Goal: Transaction & Acquisition: Purchase product/service

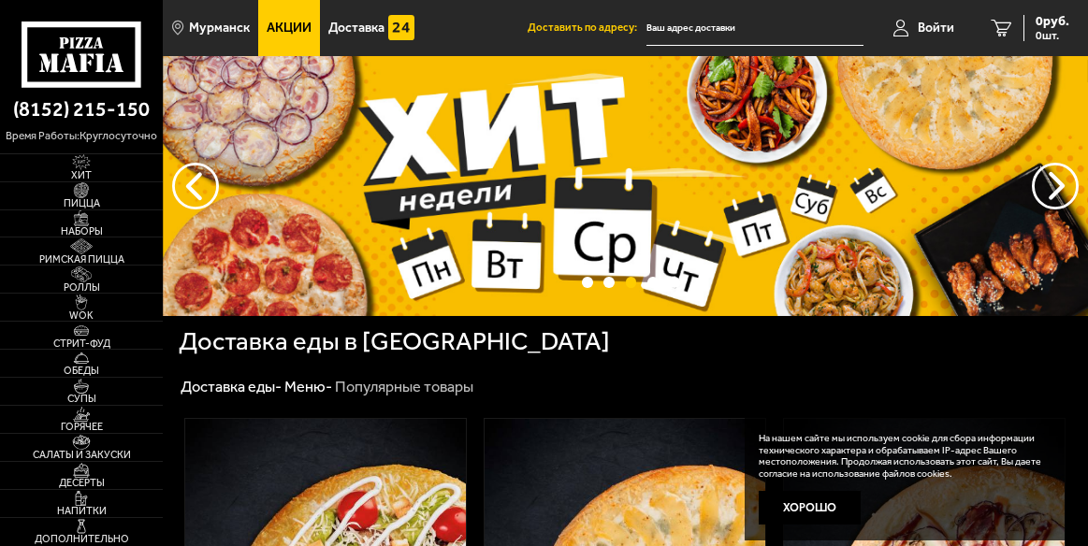
scroll to position [281, 0]
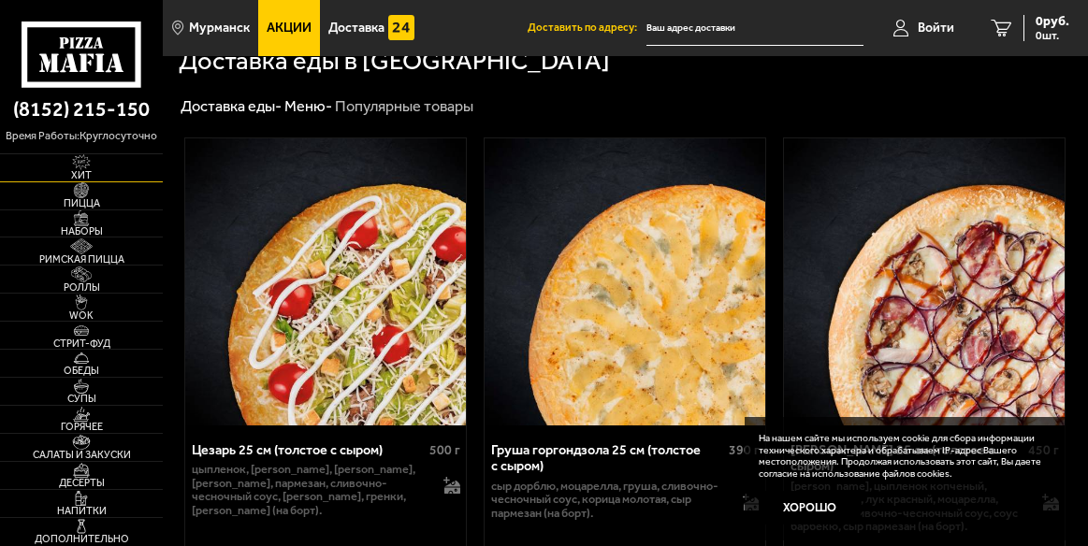
click at [98, 176] on span "Хит" at bounding box center [81, 175] width 163 height 10
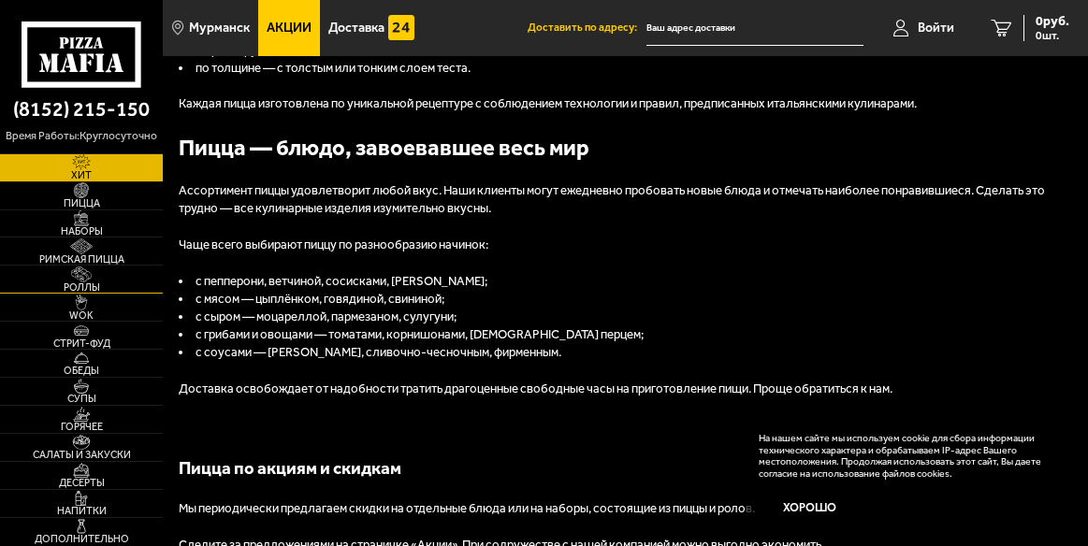
scroll to position [187, 0]
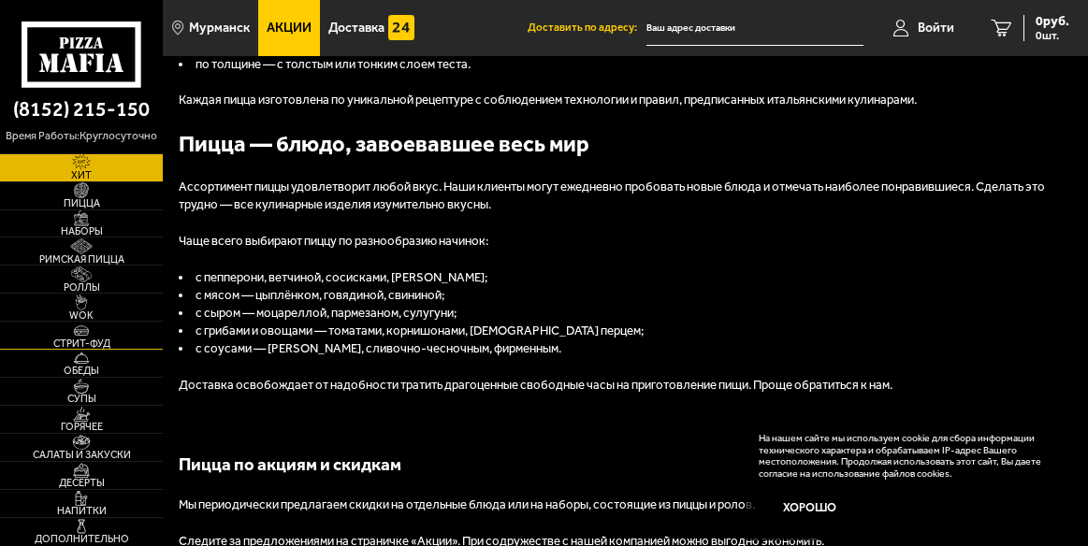
click at [89, 336] on img at bounding box center [82, 331] width 44 height 16
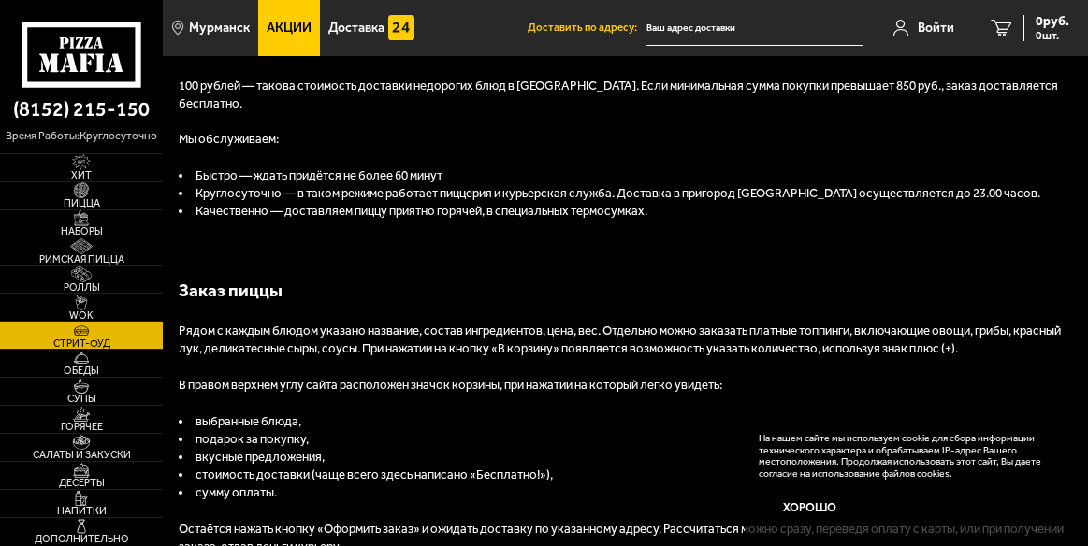
scroll to position [749, 0]
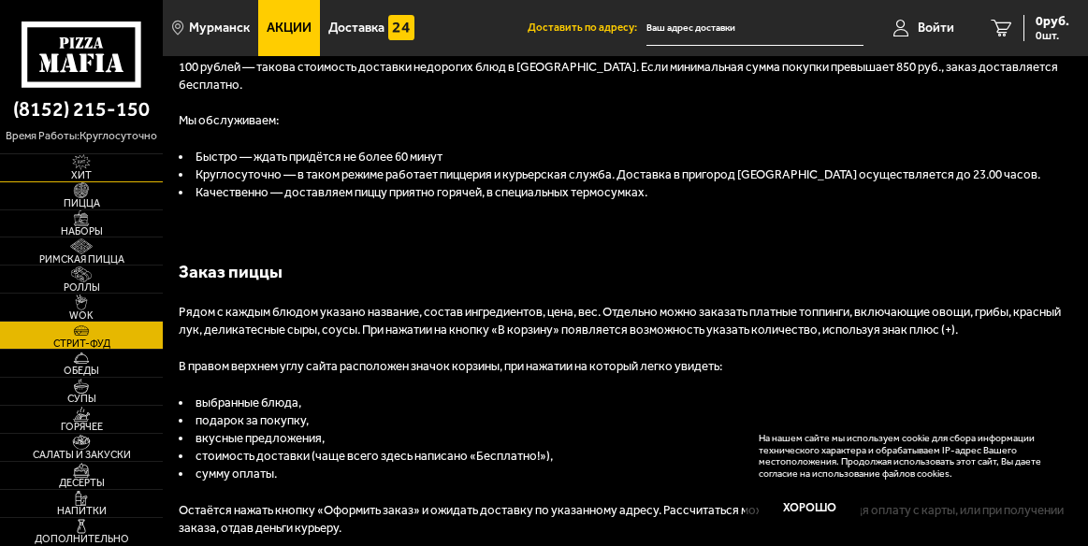
click at [85, 178] on span "Хит" at bounding box center [81, 175] width 163 height 10
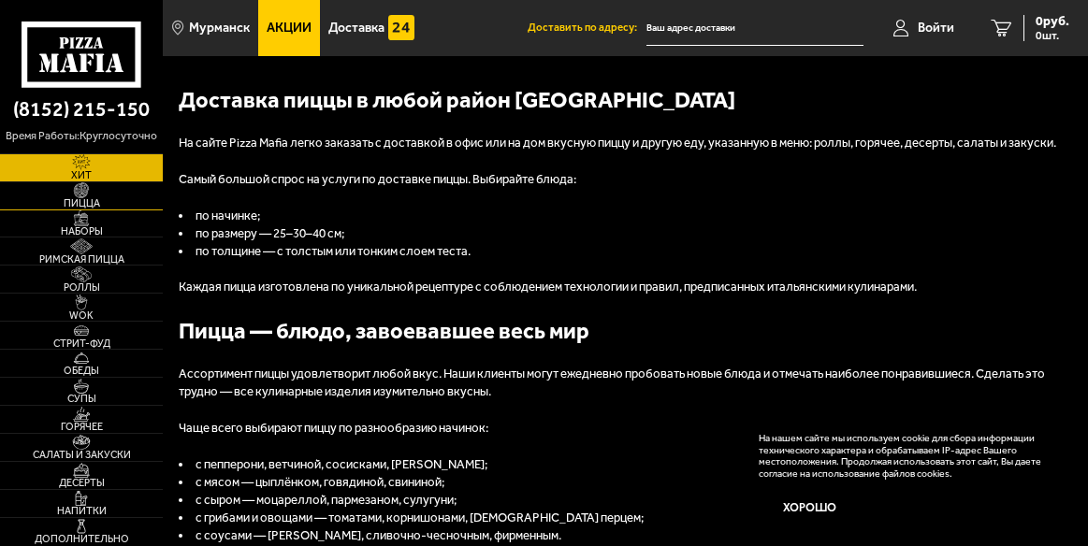
click at [91, 198] on span "Пицца" at bounding box center [81, 203] width 163 height 10
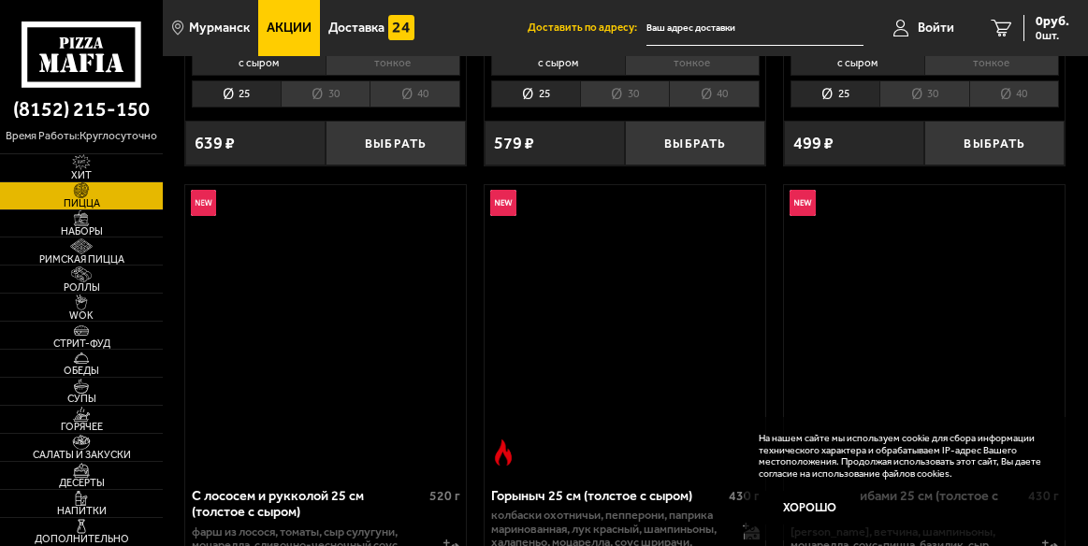
scroll to position [561, 0]
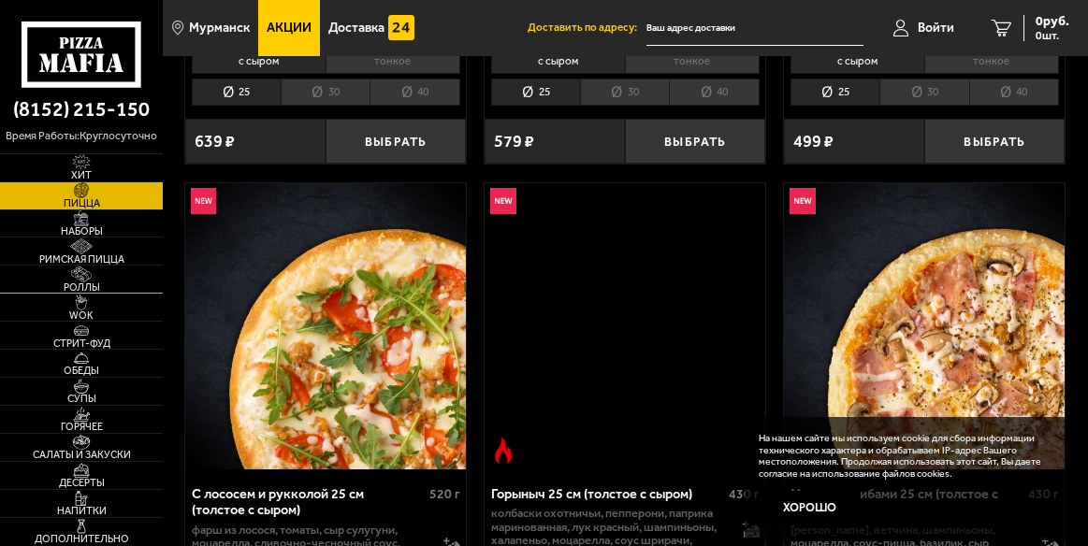
click at [94, 274] on img at bounding box center [82, 275] width 44 height 16
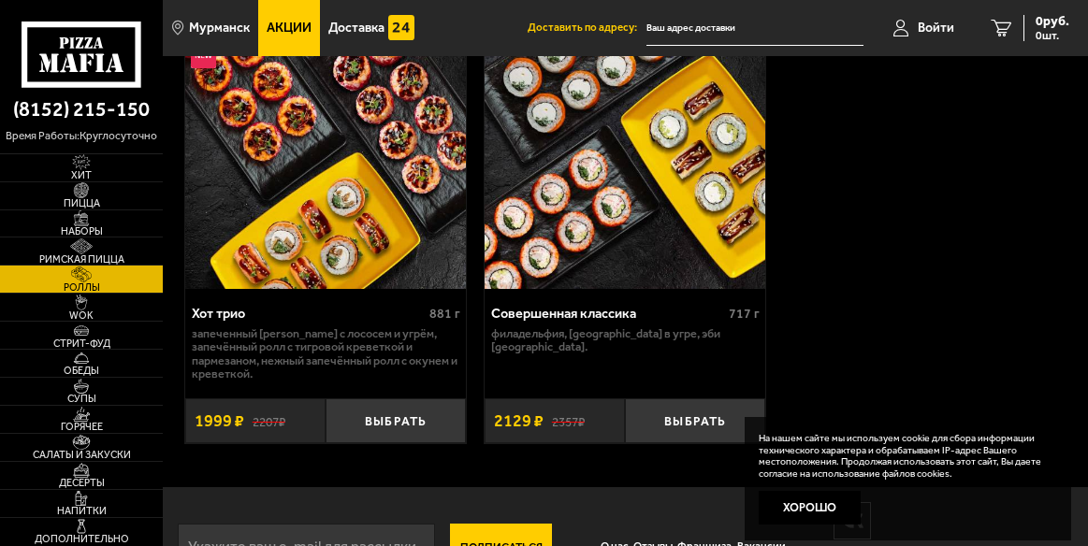
scroll to position [2527, 0]
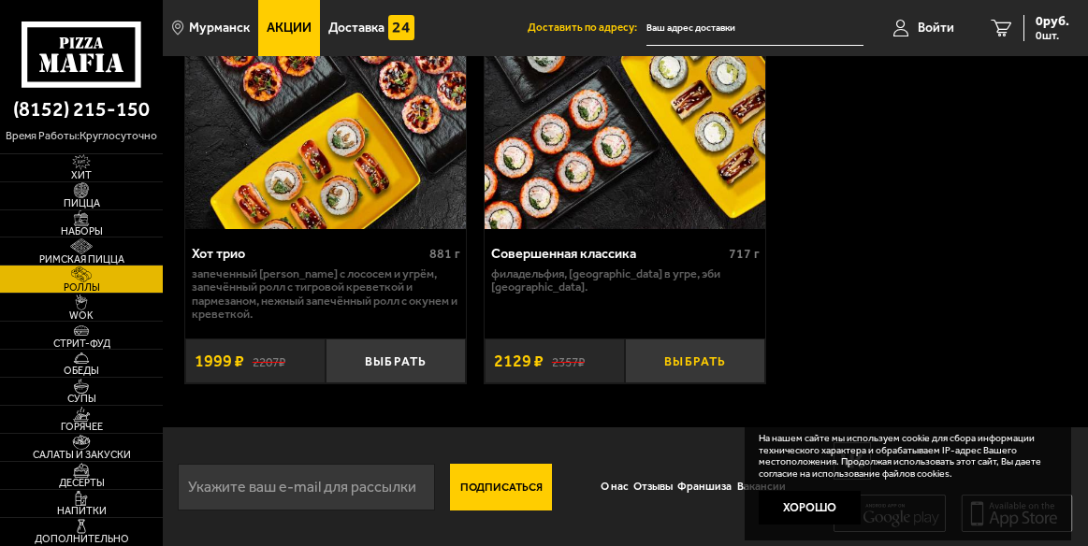
click at [667, 377] on button "Выбрать" at bounding box center [695, 361] width 140 height 45
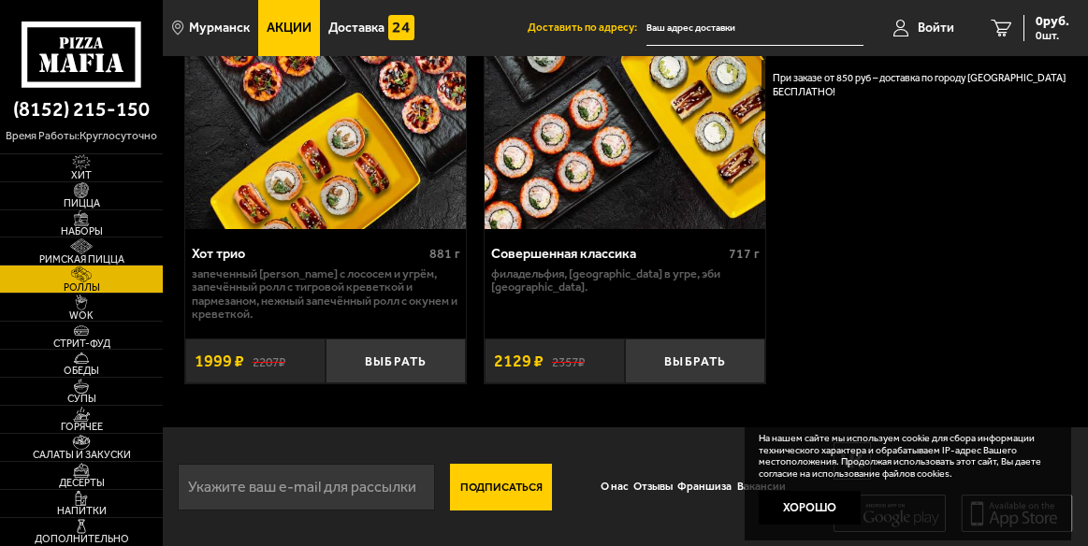
click at [836, 93] on p "При заказе от 850 руб – доставка по городу [GEOGRAPHIC_DATA] БЕСПЛАТНО!" at bounding box center [925, 85] width 304 height 29
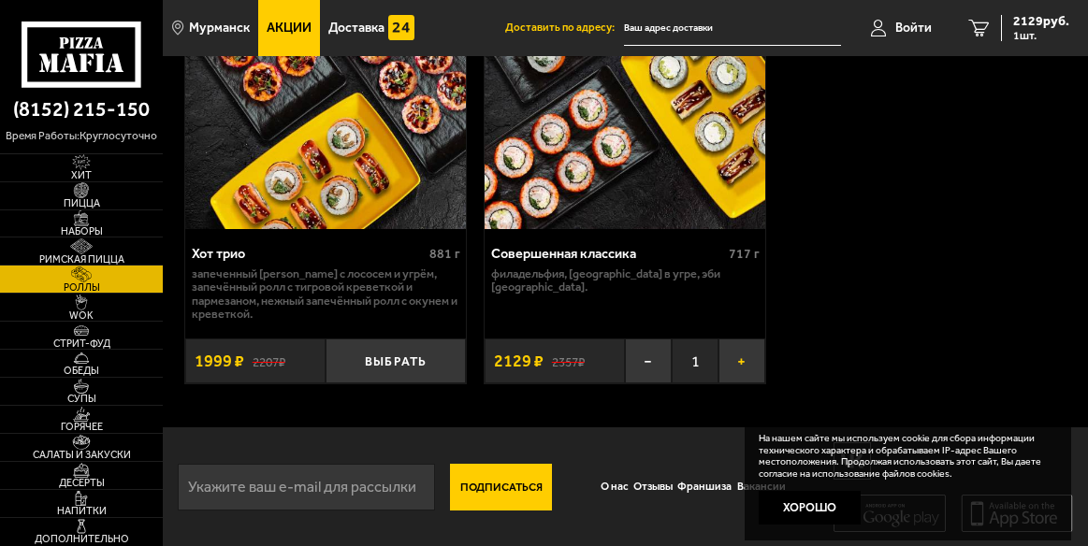
click at [737, 379] on button "+" at bounding box center [742, 361] width 47 height 45
click at [744, 381] on button "+" at bounding box center [742, 361] width 47 height 45
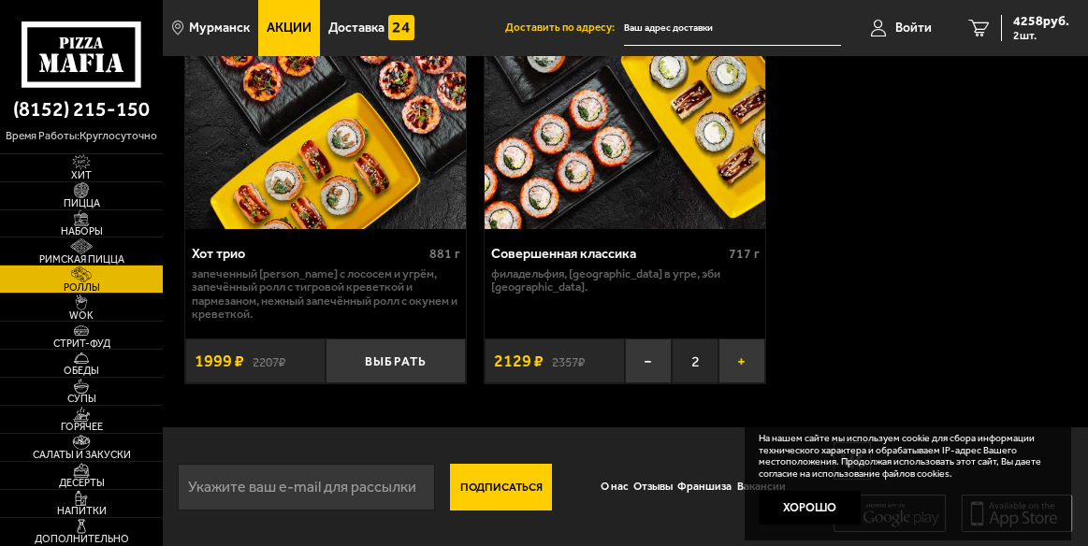
click at [744, 381] on button "+" at bounding box center [742, 361] width 47 height 45
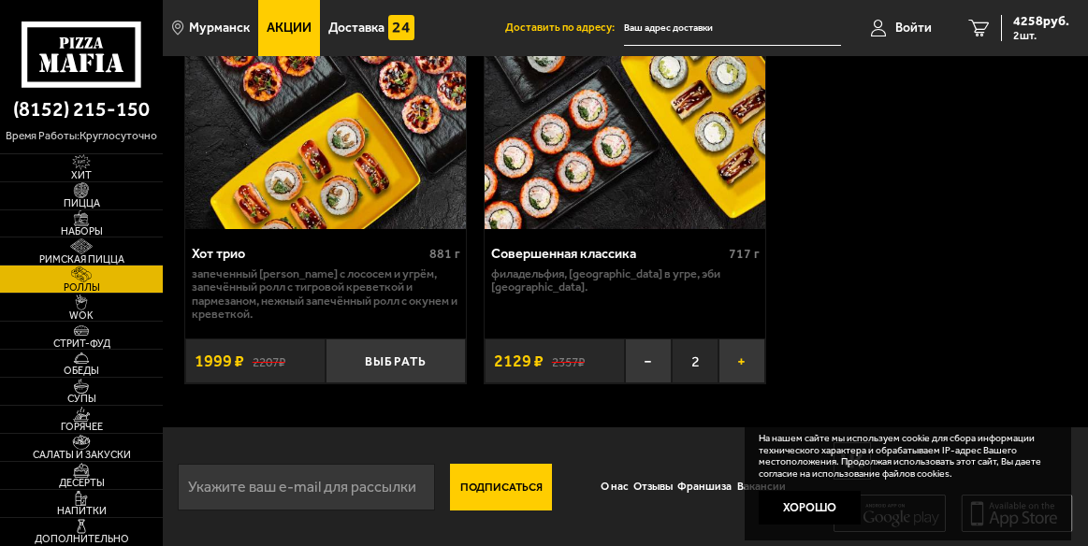
click at [744, 381] on button "+" at bounding box center [742, 361] width 47 height 45
click at [744, 379] on button "+" at bounding box center [742, 361] width 47 height 45
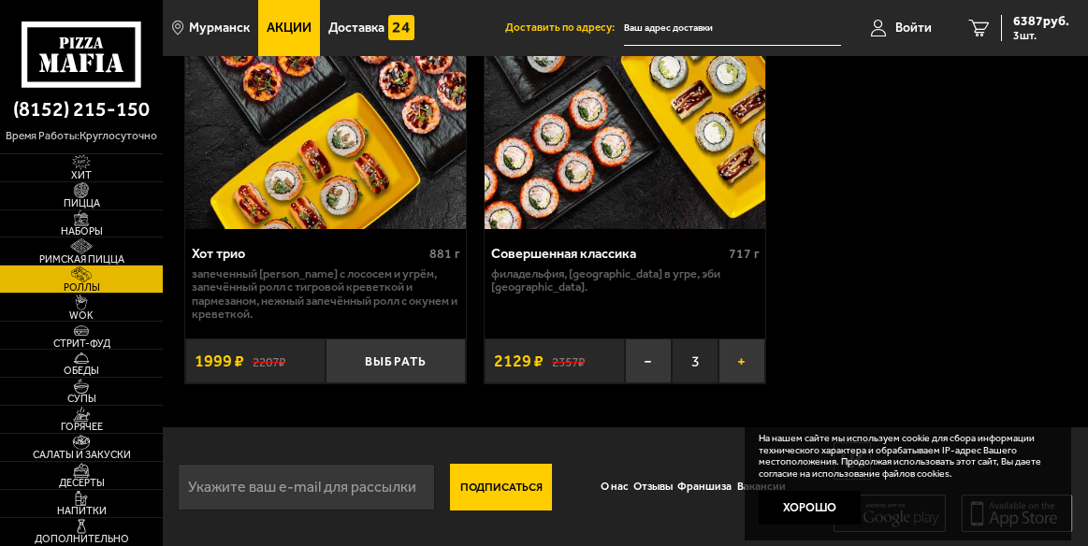
click at [744, 379] on button "+" at bounding box center [742, 361] width 47 height 45
click at [794, 515] on button "Хорошо" at bounding box center [810, 508] width 102 height 34
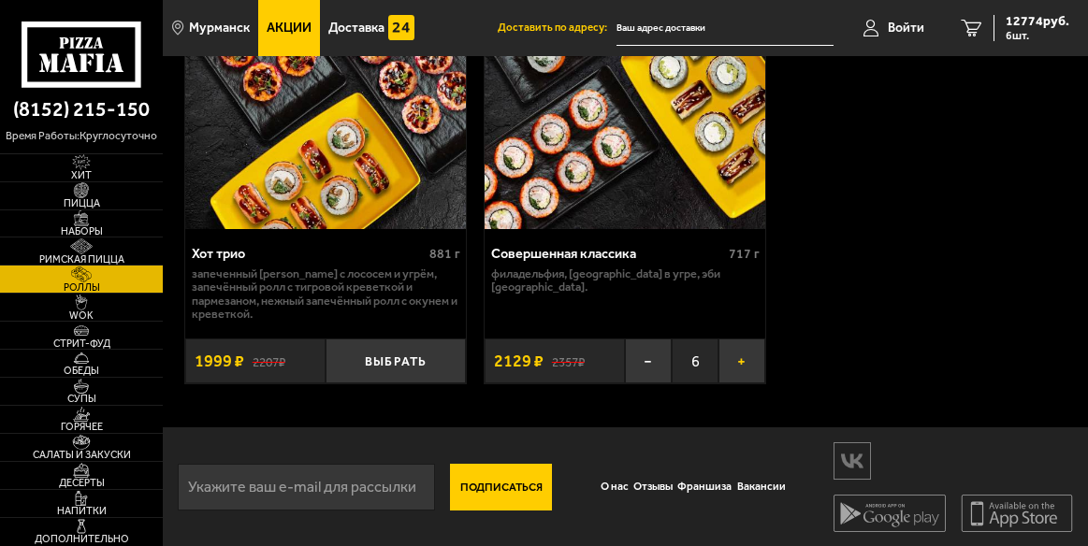
click at [740, 384] on button "+" at bounding box center [742, 361] width 47 height 45
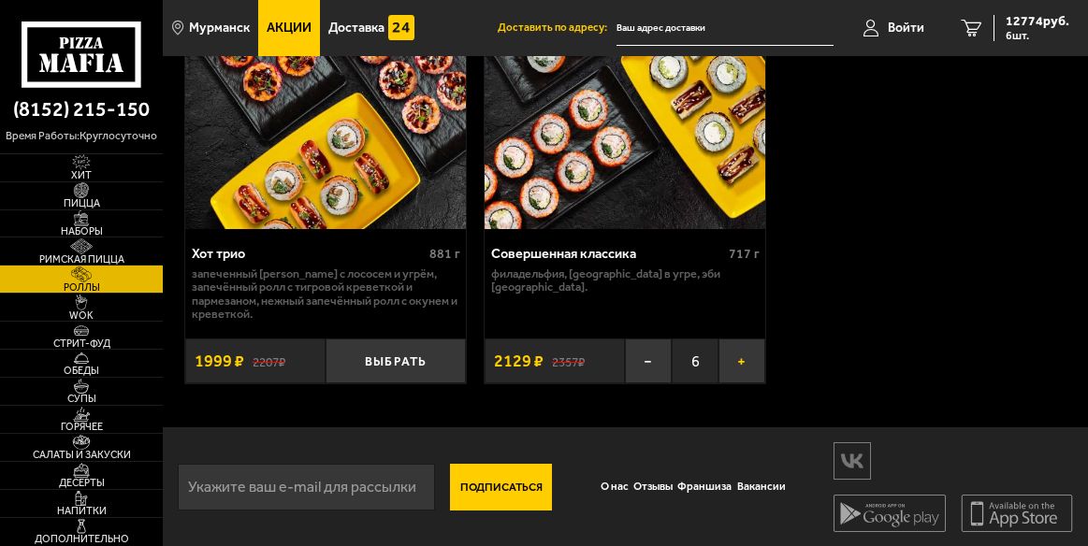
click at [740, 384] on button "+" at bounding box center [742, 361] width 47 height 45
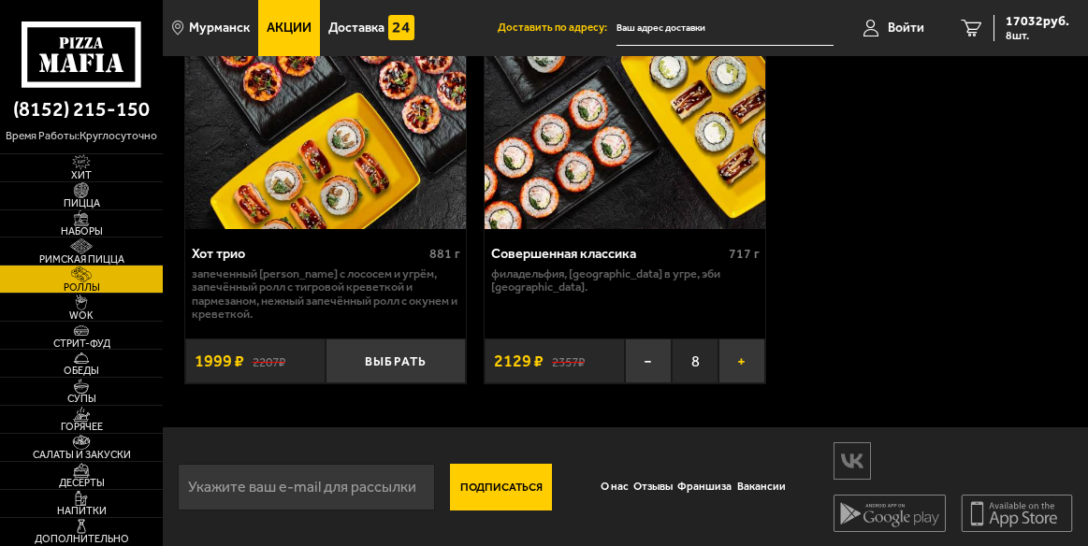
click at [740, 384] on button "+" at bounding box center [742, 361] width 47 height 45
click at [741, 384] on button "+" at bounding box center [742, 361] width 47 height 45
click at [741, 383] on button "+" at bounding box center [742, 361] width 47 height 45
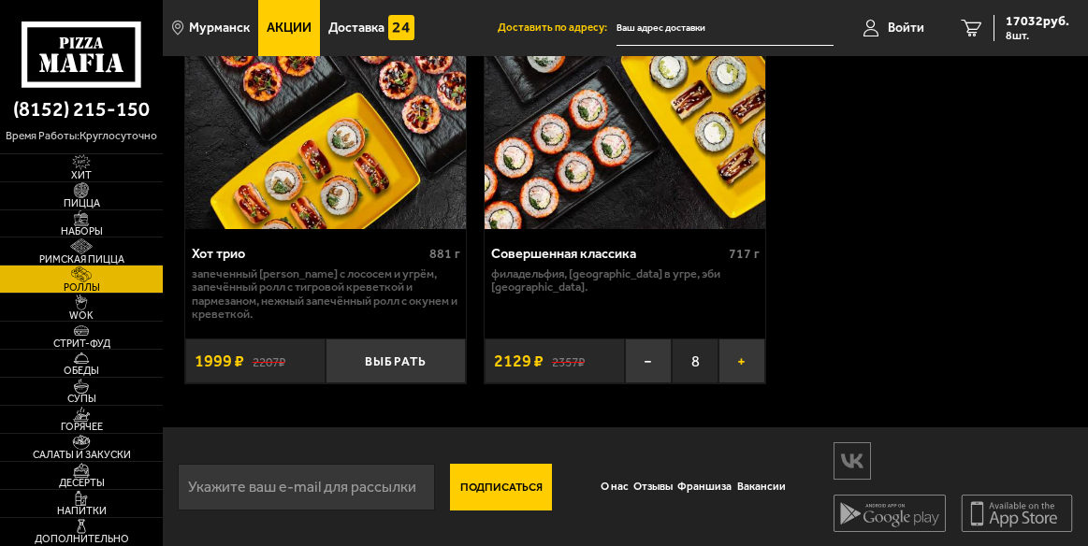
click at [741, 383] on button "+" at bounding box center [742, 361] width 47 height 45
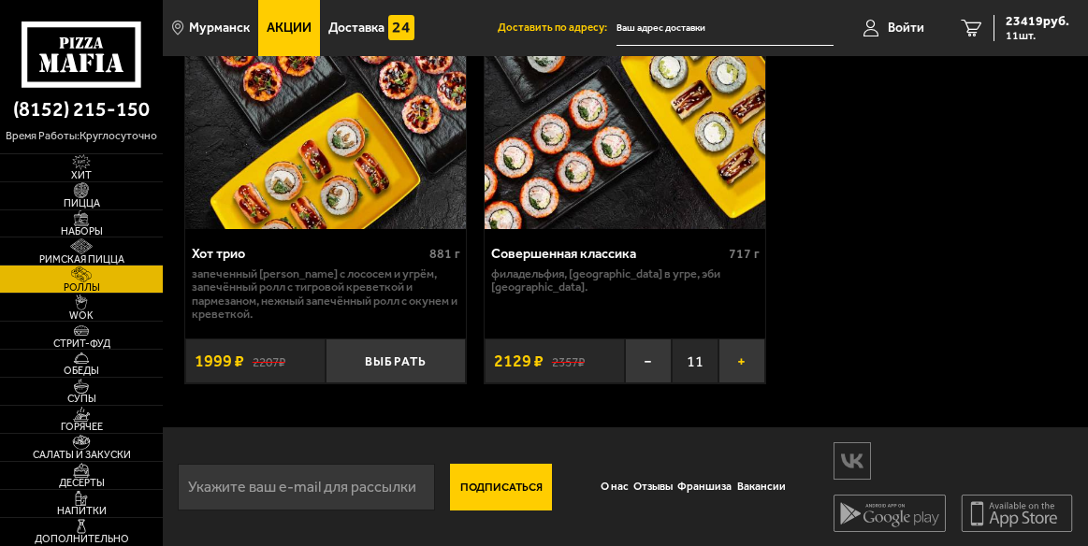
click at [741, 382] on button "+" at bounding box center [742, 361] width 47 height 45
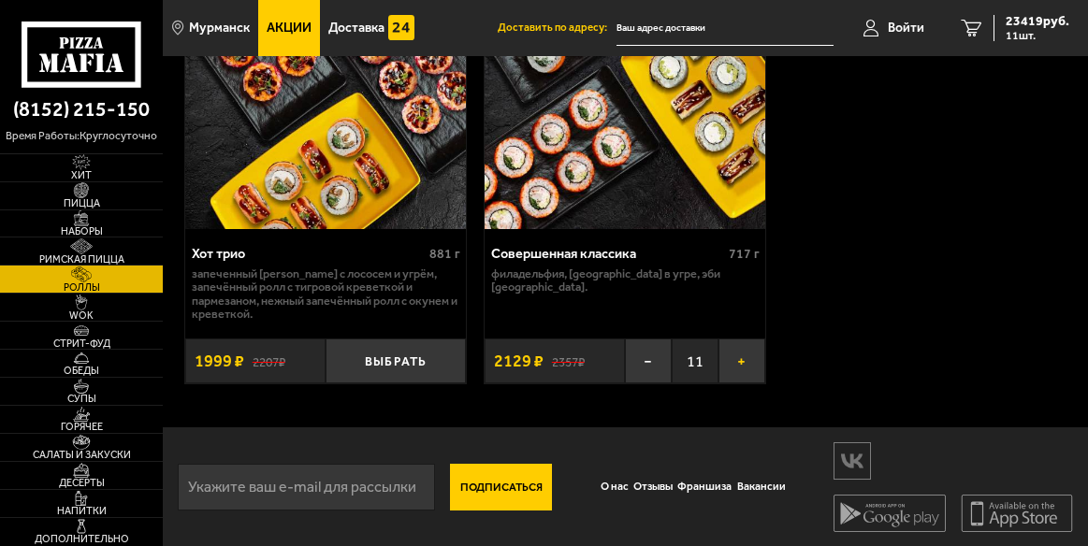
click at [741, 382] on button "+" at bounding box center [742, 361] width 47 height 45
click at [741, 379] on button "+" at bounding box center [742, 361] width 47 height 45
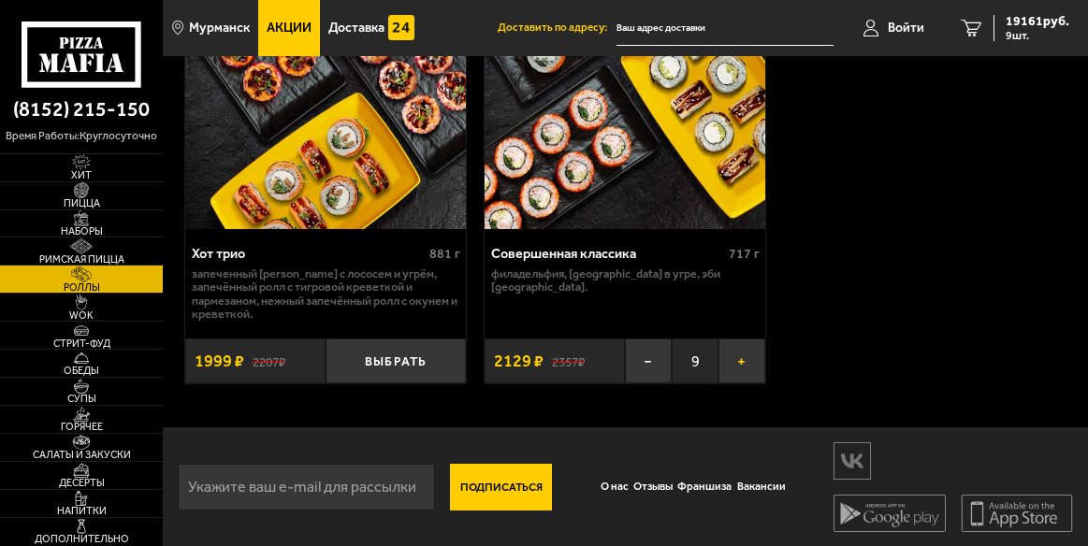
click at [741, 379] on button "+" at bounding box center [742, 361] width 47 height 45
click at [741, 375] on button "+" at bounding box center [742, 361] width 47 height 45
click at [741, 373] on button "+" at bounding box center [742, 361] width 47 height 45
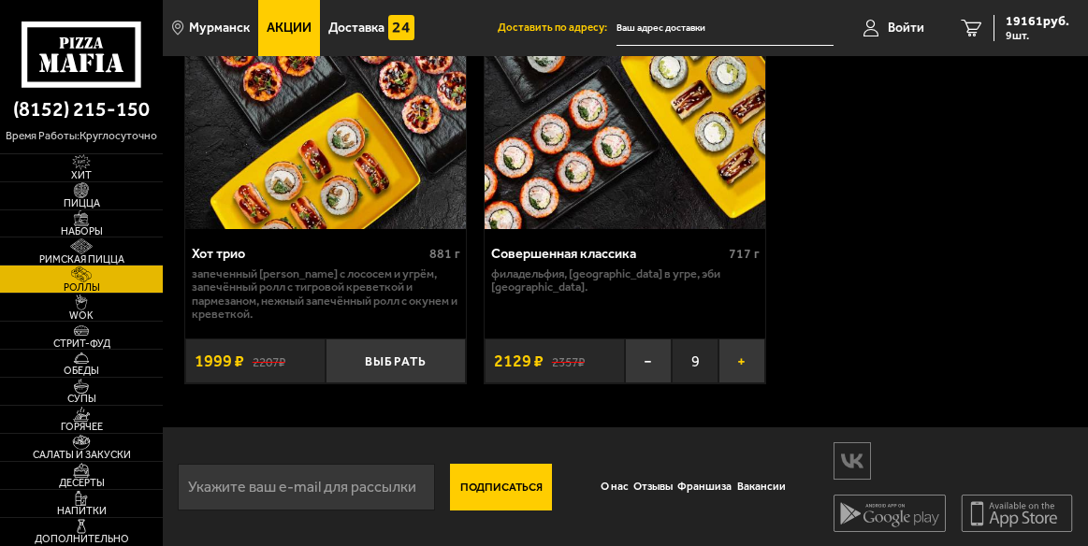
click at [741, 373] on button "+" at bounding box center [742, 361] width 47 height 45
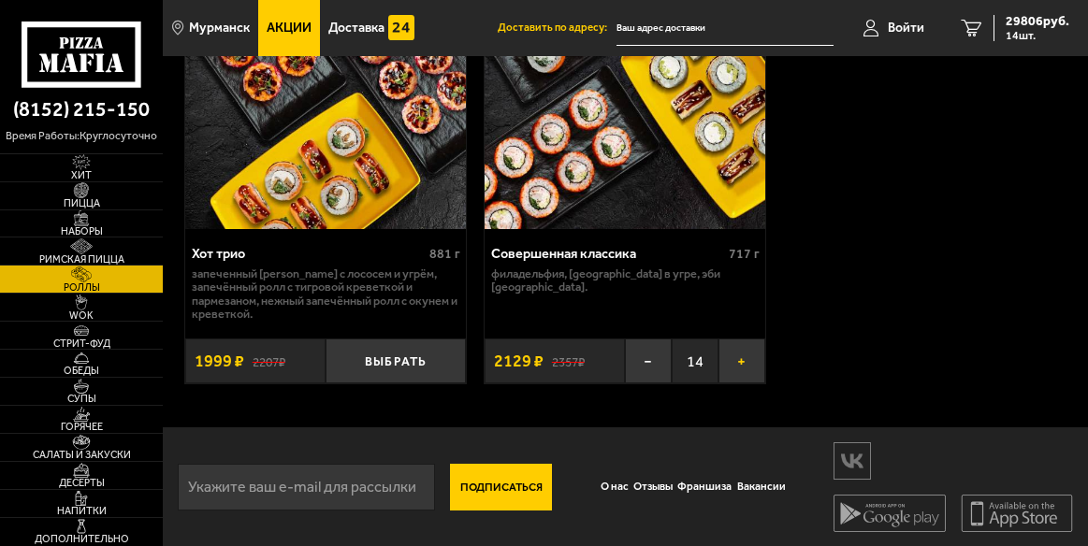
click at [741, 373] on button "+" at bounding box center [742, 361] width 47 height 45
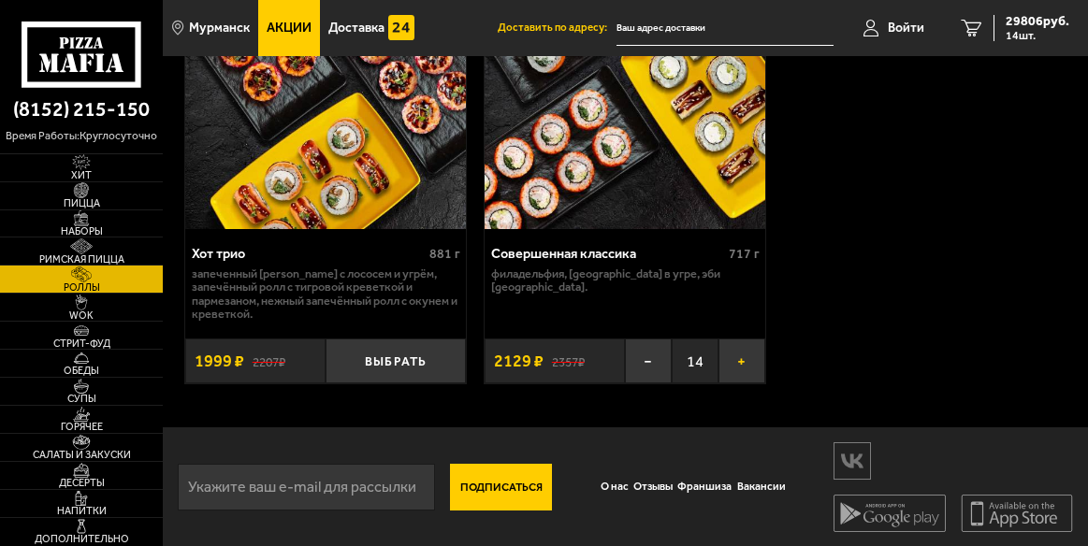
click at [741, 373] on button "+" at bounding box center [742, 361] width 47 height 45
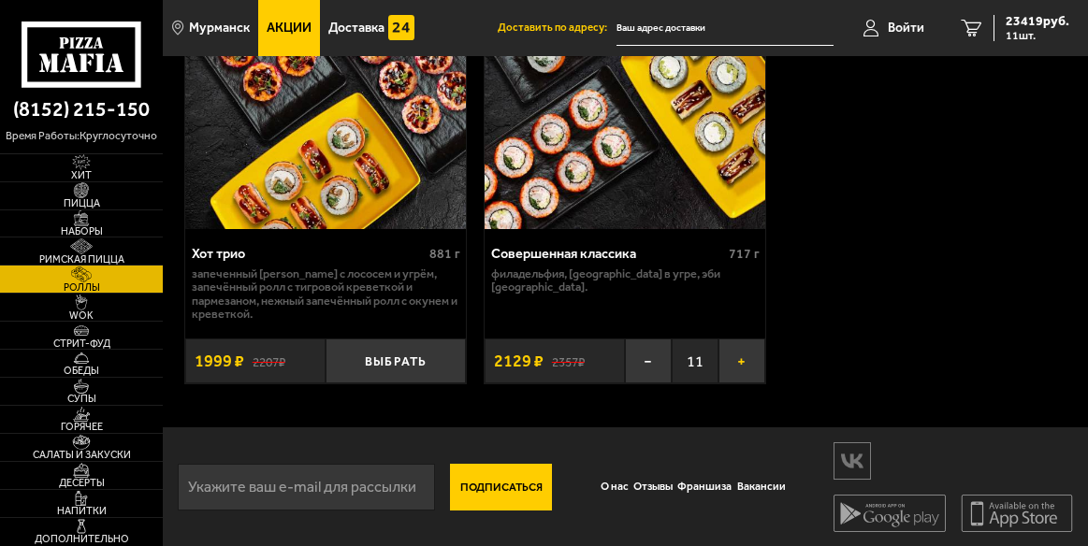
click at [741, 373] on button "+" at bounding box center [742, 361] width 47 height 45
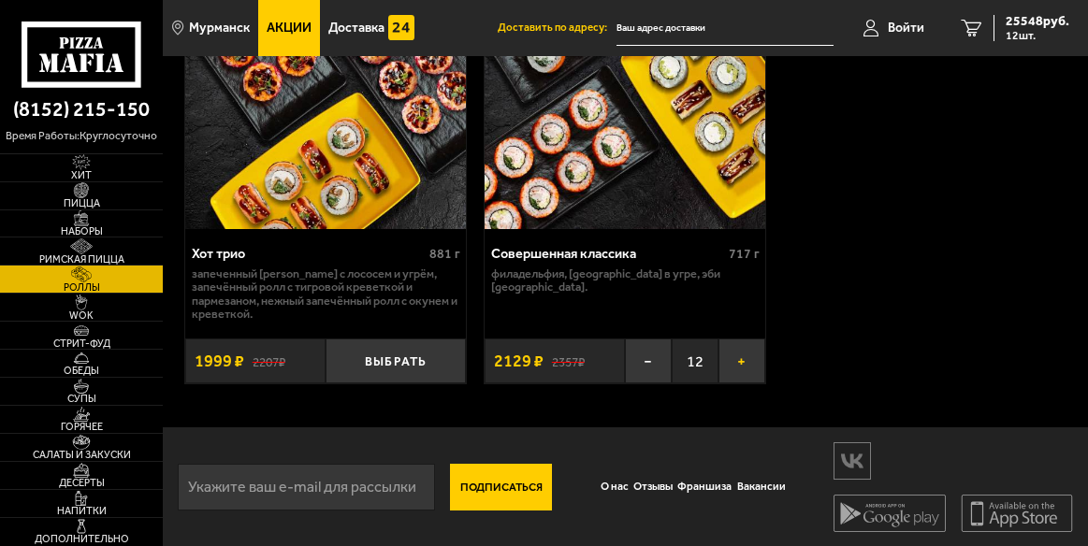
click at [741, 373] on button "+" at bounding box center [742, 361] width 47 height 45
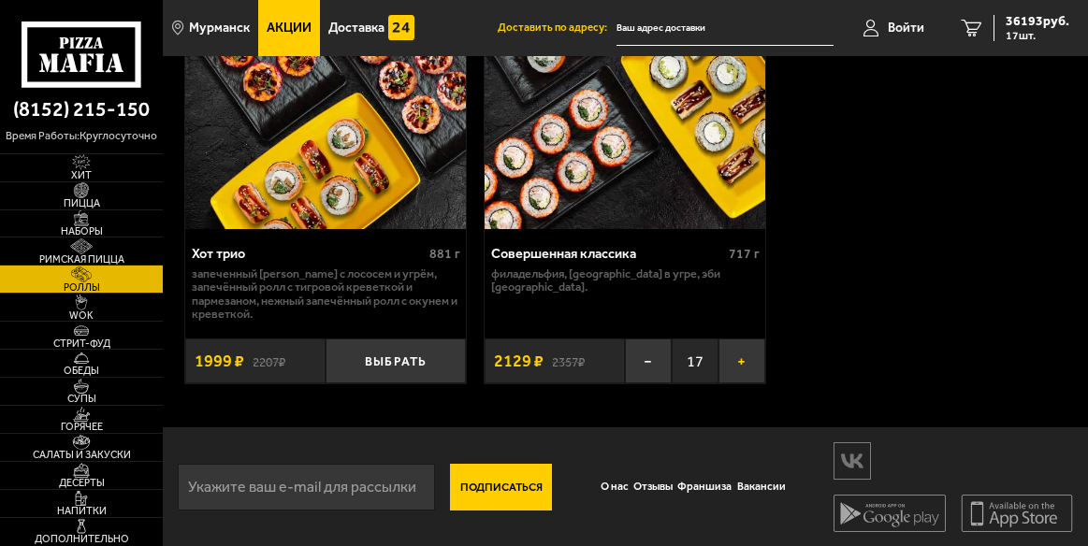
click at [741, 372] on button "+" at bounding box center [742, 361] width 47 height 45
click at [742, 372] on button "+" at bounding box center [742, 361] width 47 height 45
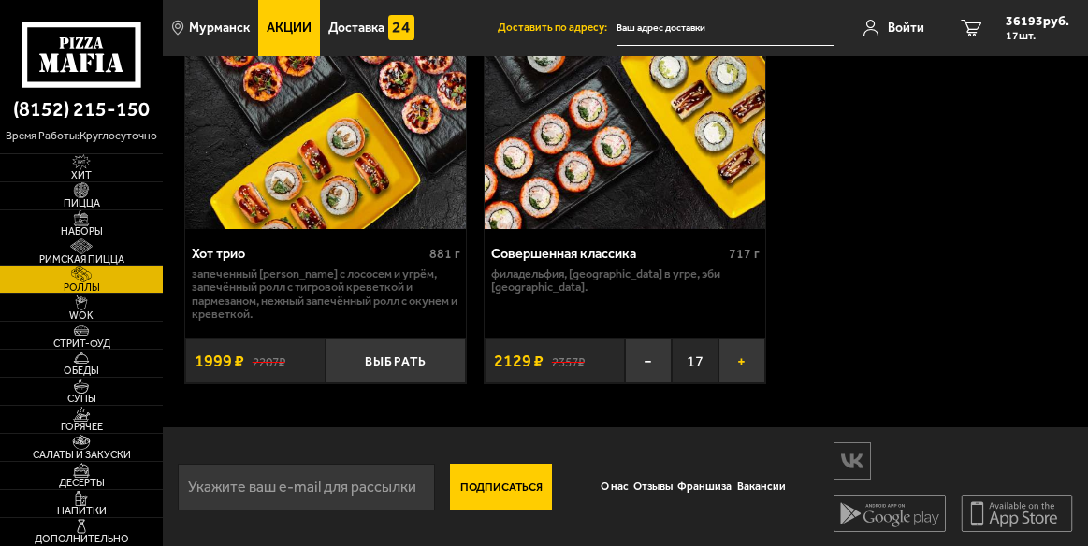
click at [742, 372] on button "+" at bounding box center [742, 361] width 47 height 45
click at [742, 371] on button "+" at bounding box center [742, 361] width 47 height 45
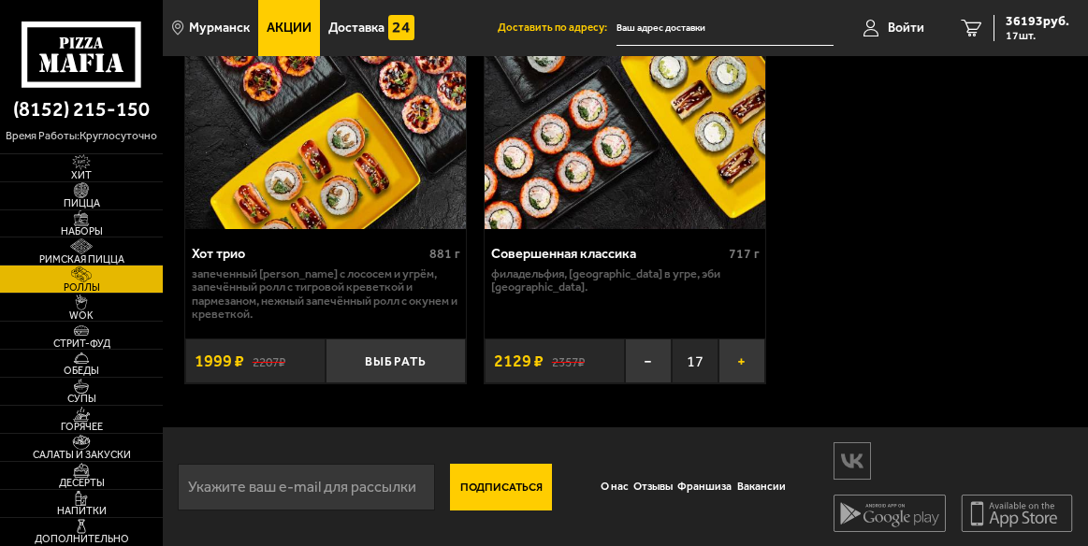
click at [742, 371] on button "+" at bounding box center [742, 361] width 47 height 45
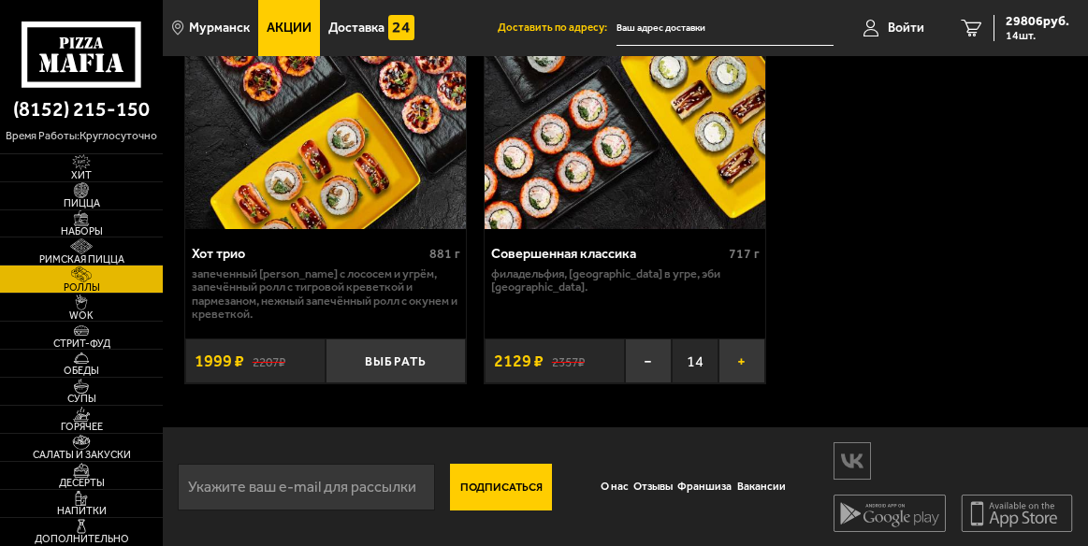
click at [742, 371] on button "+" at bounding box center [742, 361] width 47 height 45
click at [750, 373] on button "+" at bounding box center [742, 361] width 47 height 45
click at [979, 27] on icon "16" at bounding box center [972, 28] width 21 height 17
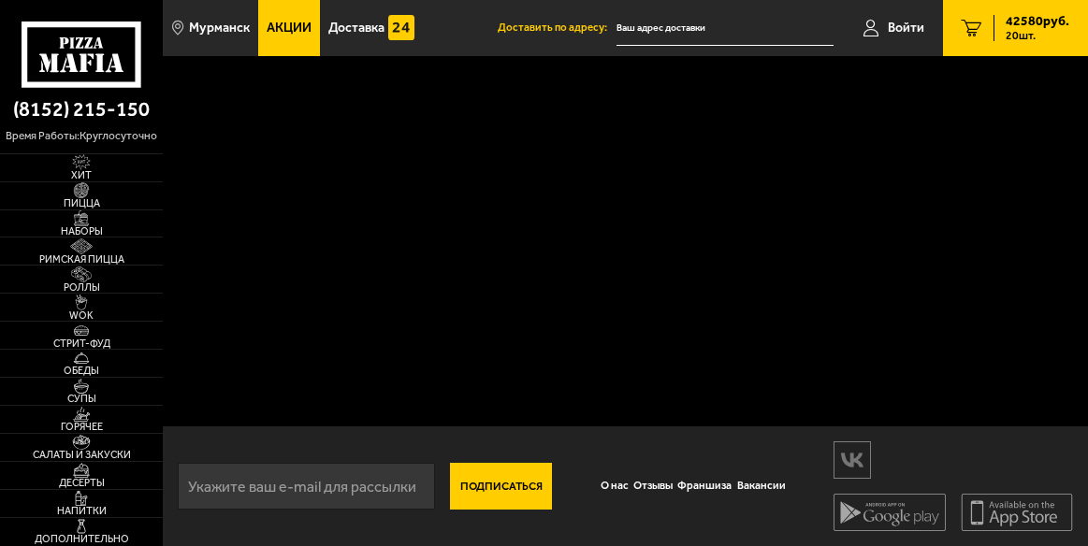
click at [969, 10] on link "20 42580 руб. 20 шт." at bounding box center [1015, 28] width 145 height 56
